Goal: Transaction & Acquisition: Purchase product/service

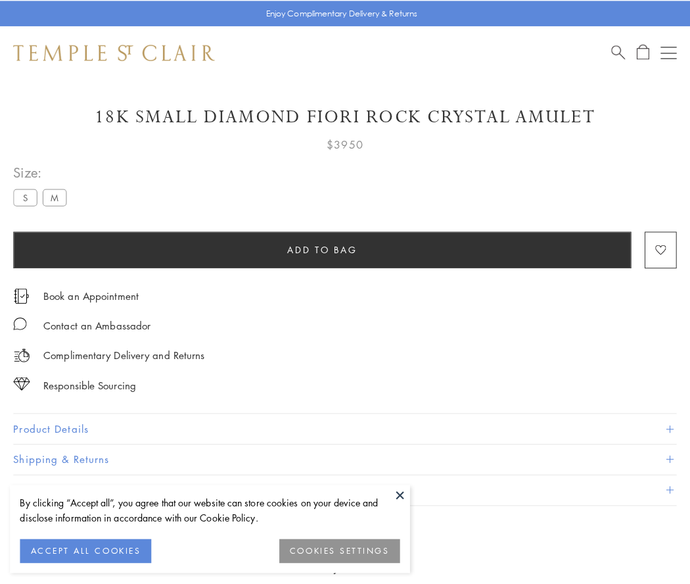
scroll to position [27, 0]
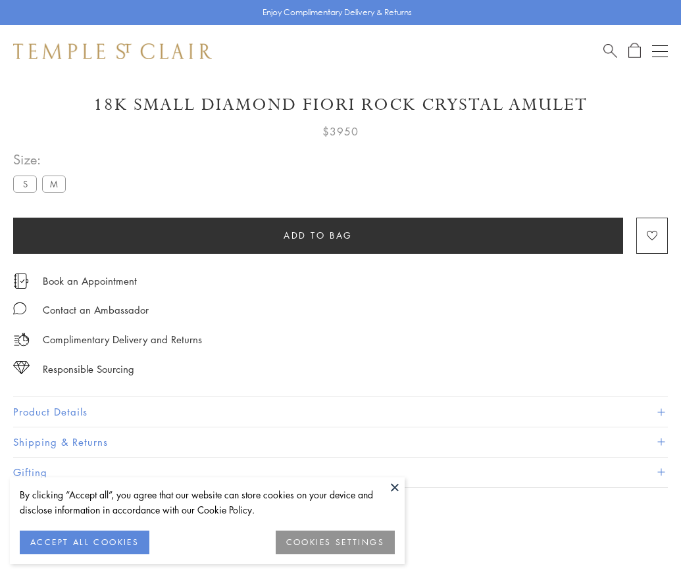
click at [318, 235] on span "Add to bag" at bounding box center [317, 235] width 69 height 14
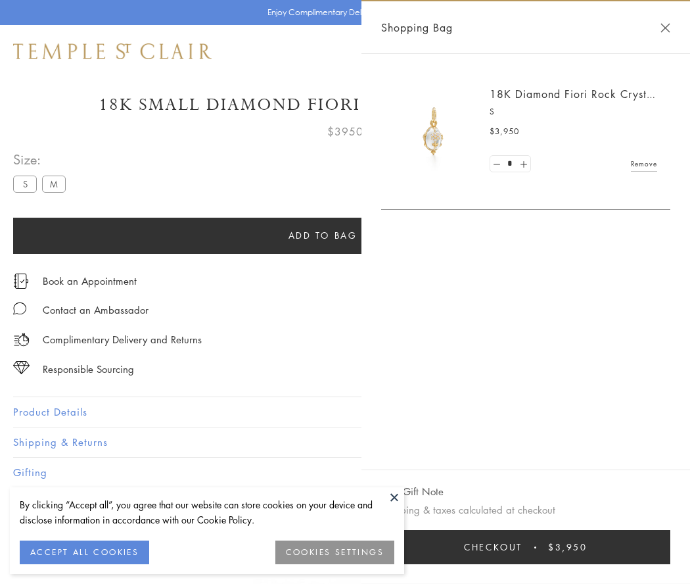
click at [542, 547] on button "Checkout $3,950" at bounding box center [525, 547] width 289 height 34
